Goal: Task Accomplishment & Management: Use online tool/utility

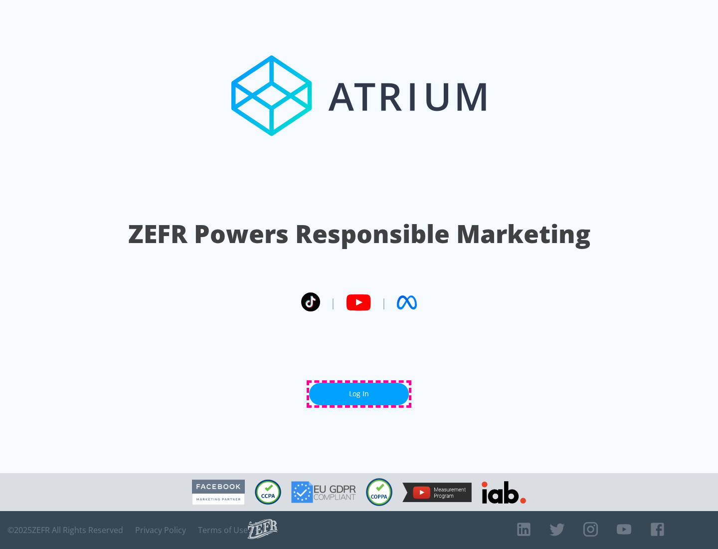
click at [359, 393] on link "Log In" at bounding box center [359, 393] width 100 height 22
